Goal: Information Seeking & Learning: Learn about a topic

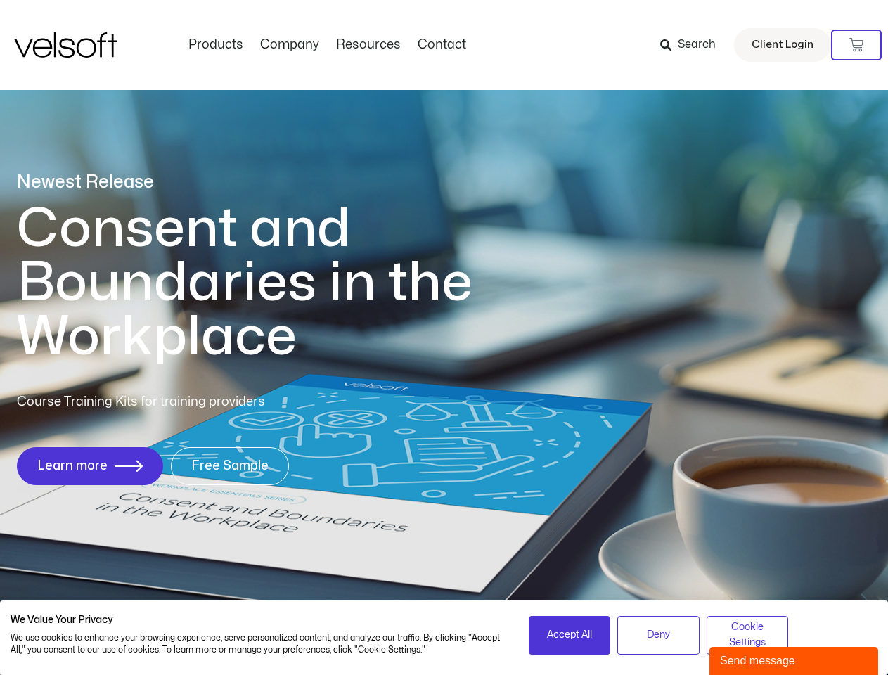
click at [444, 337] on h1 "Consent and Boundaries in the Workplace" at bounding box center [273, 283] width 513 height 162
click at [856, 45] on icon at bounding box center [856, 45] width 14 height 14
click at [570, 635] on span "Accept All" at bounding box center [569, 634] width 45 height 15
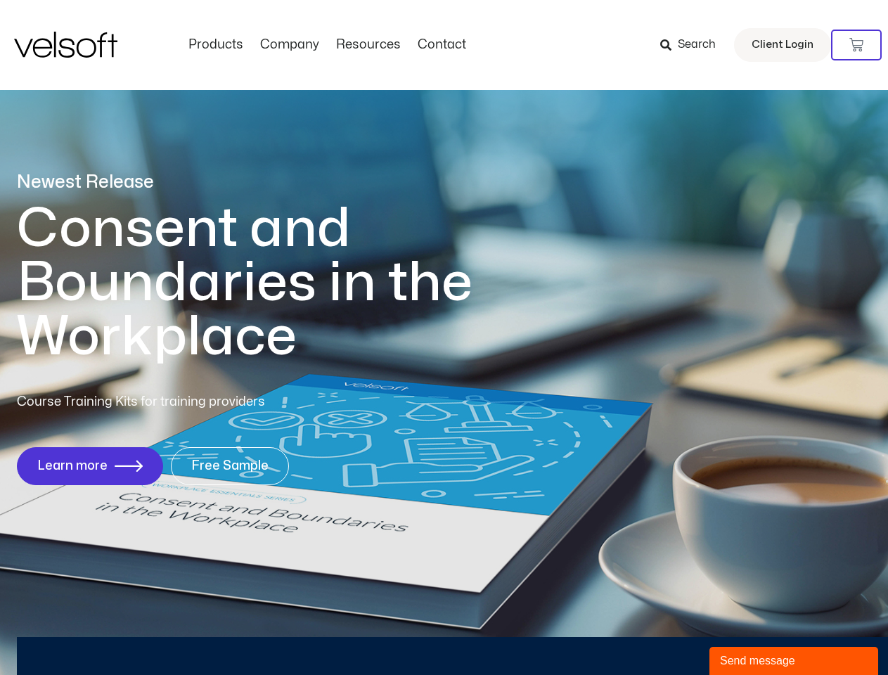
click at [658, 635] on div "Newest Release Consent and Boundaries in the Workplace Course Training Kits for…" at bounding box center [444, 335] width 888 height 683
click at [747, 635] on div "Newest Release Consent and Boundaries in the Workplace Course Training Kits for…" at bounding box center [444, 335] width 888 height 683
click at [794, 661] on div "Send message" at bounding box center [794, 660] width 148 height 17
